Goal: Book appointment/travel/reservation

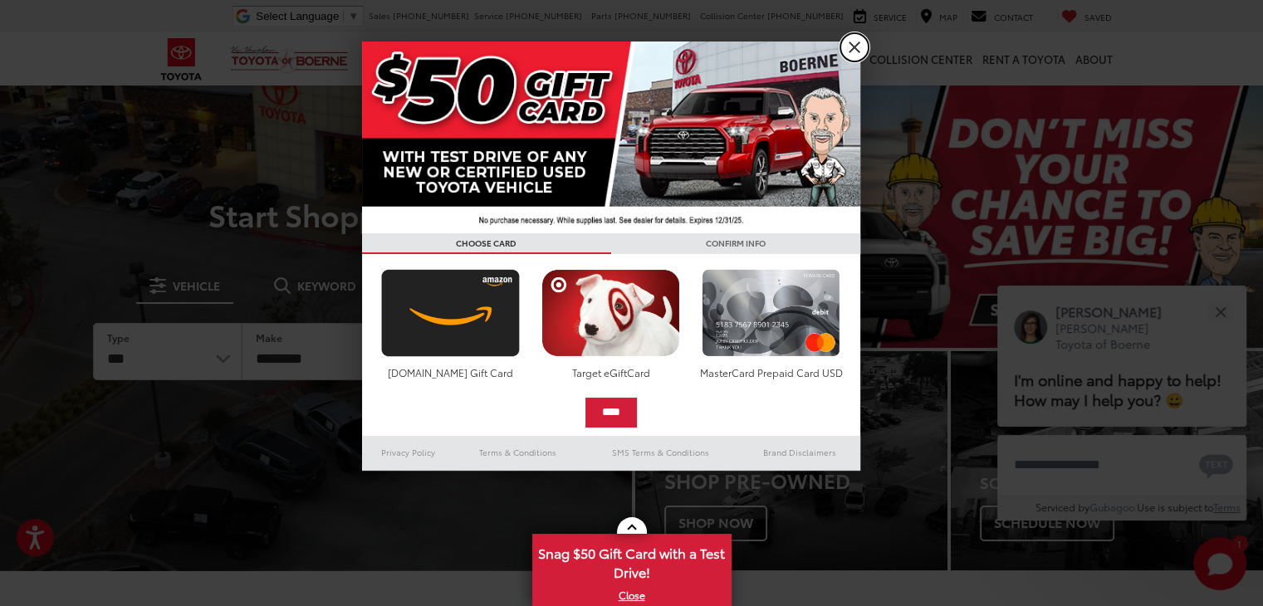
click at [844, 42] on link "X" at bounding box center [854, 47] width 28 height 28
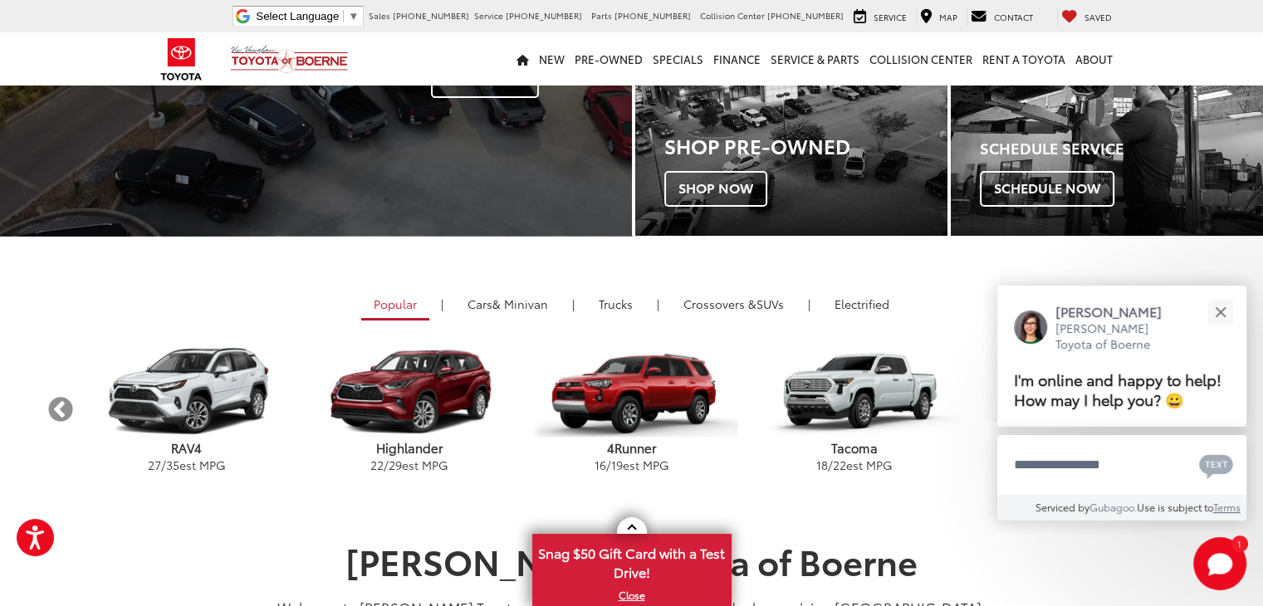
scroll to position [336, 0]
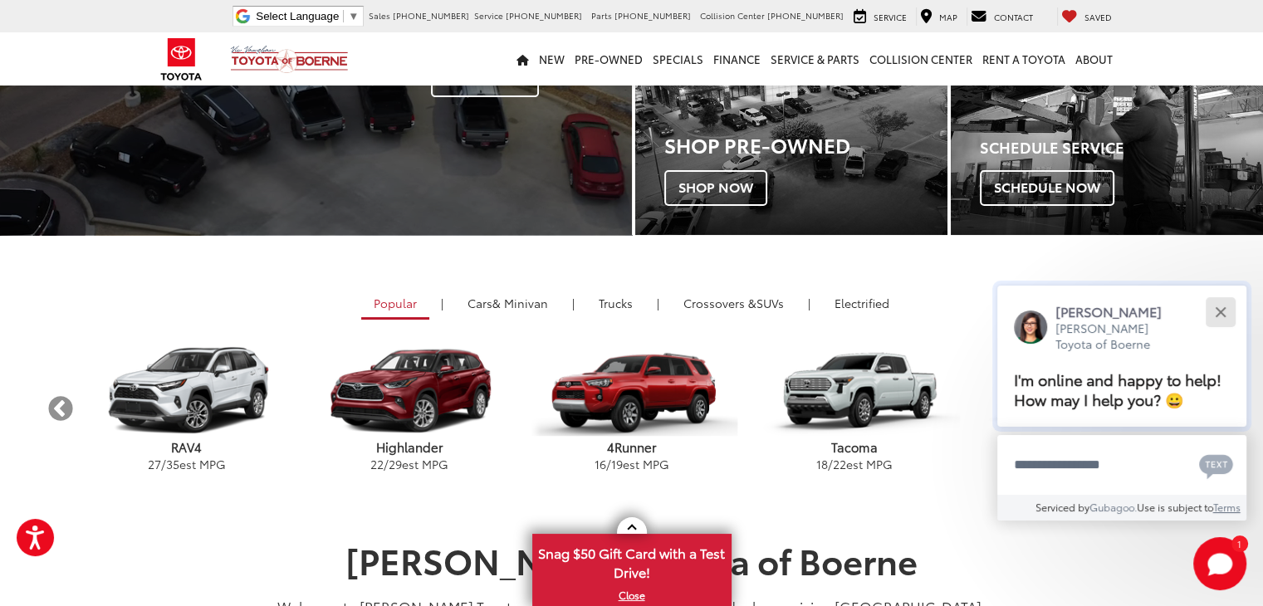
click at [1219, 312] on div "Close" at bounding box center [1220, 311] width 11 height 11
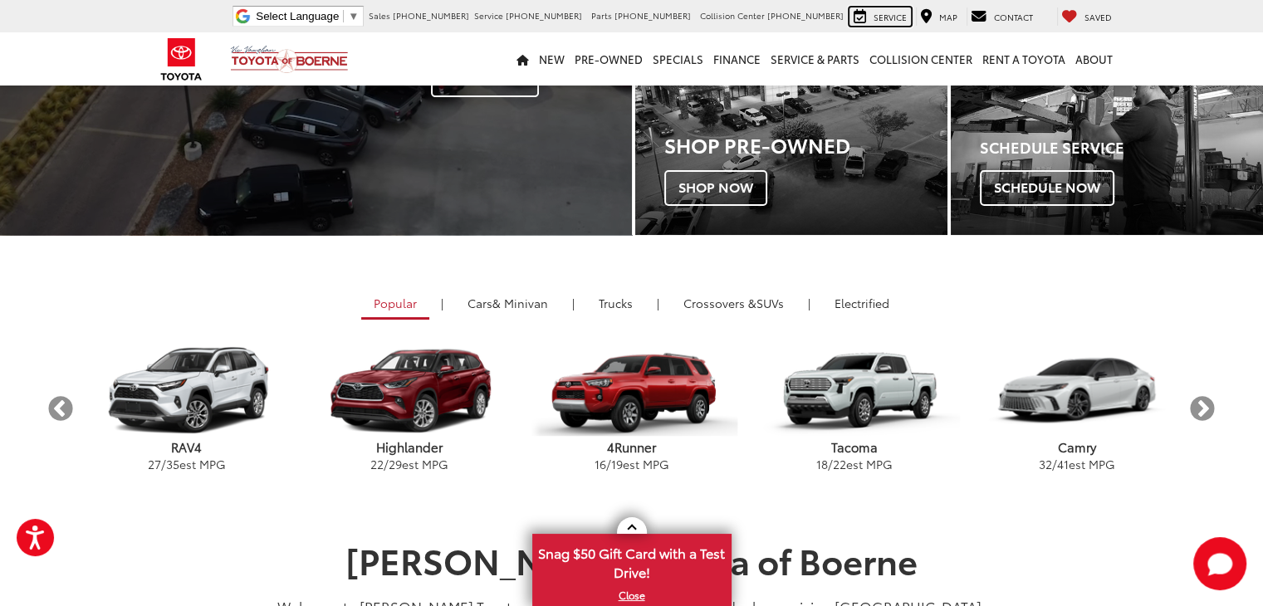
click at [879, 14] on span "Service" at bounding box center [890, 17] width 33 height 12
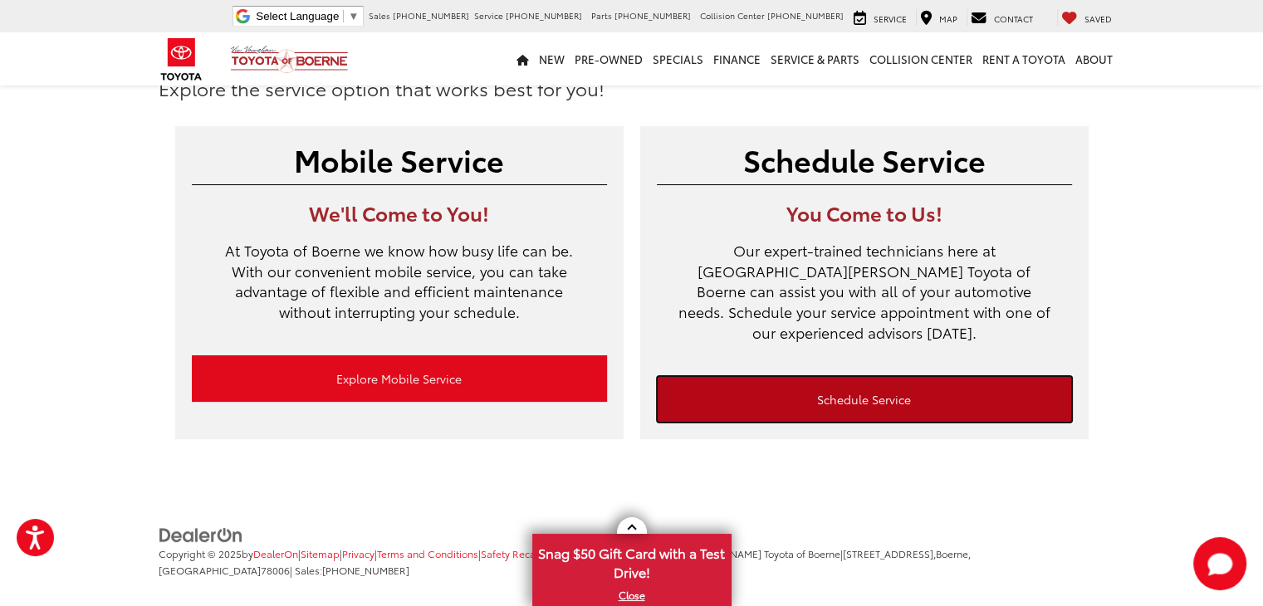
click at [874, 376] on link "Schedule Service" at bounding box center [864, 399] width 415 height 47
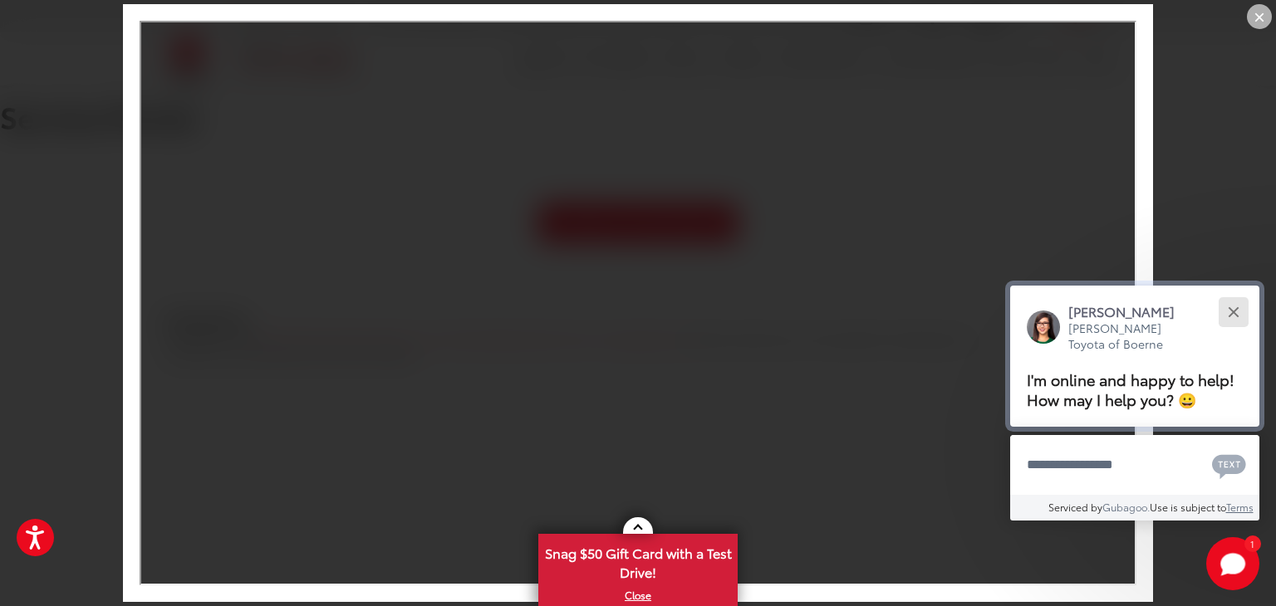
click at [1227, 306] on button "Close" at bounding box center [1233, 312] width 36 height 36
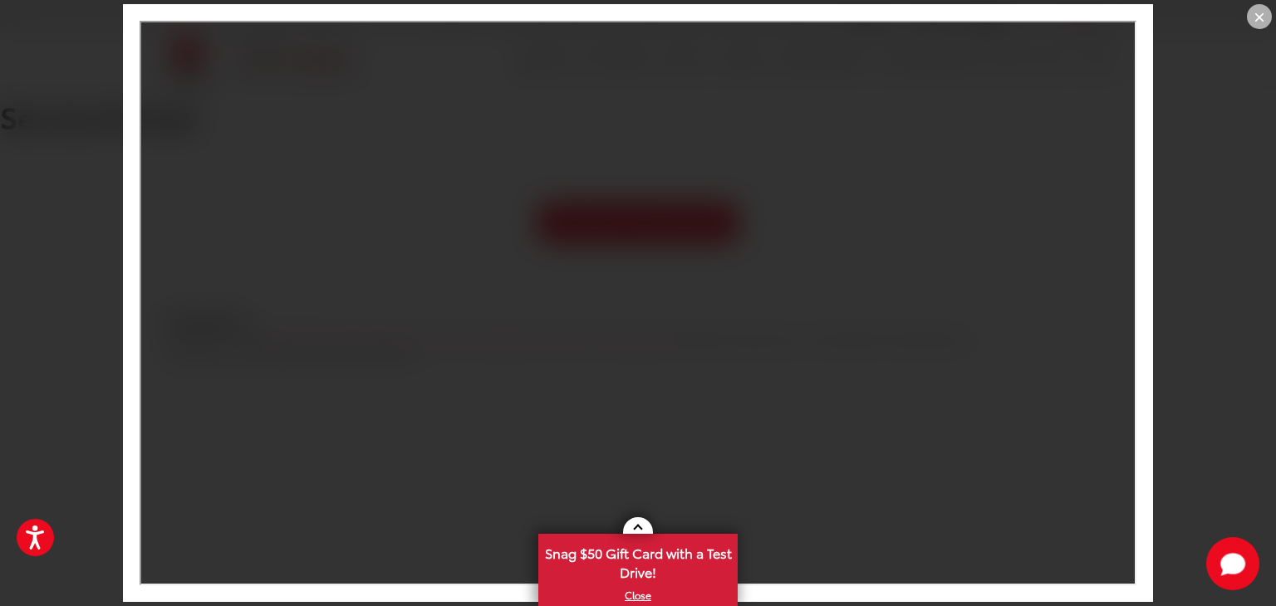
click at [1256, 17] on div "×" at bounding box center [1259, 16] width 25 height 25
